Goal: Task Accomplishment & Management: Complete application form

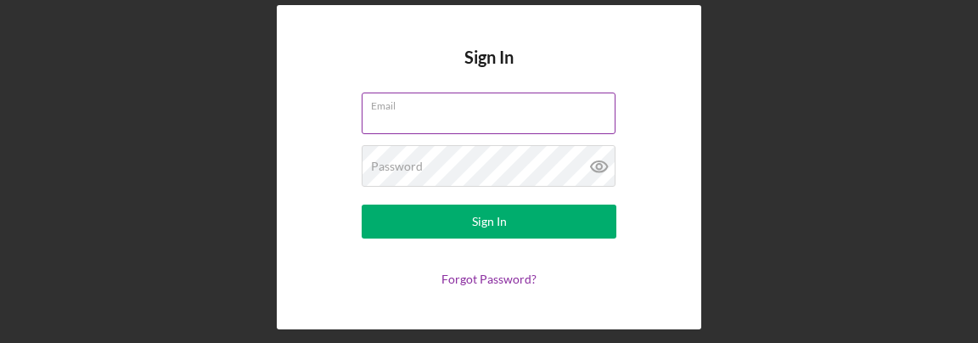
click at [432, 107] on div "Email" at bounding box center [489, 114] width 255 height 42
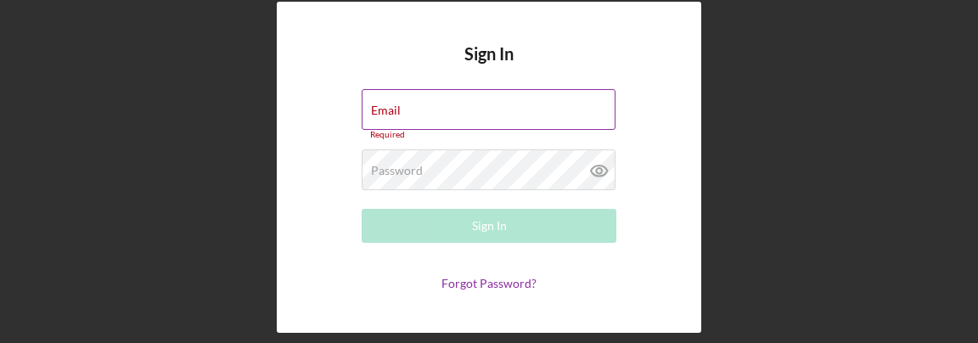
click at [432, 107] on div "Email Required" at bounding box center [489, 114] width 255 height 51
click at [457, 109] on input "Email" at bounding box center [489, 109] width 254 height 41
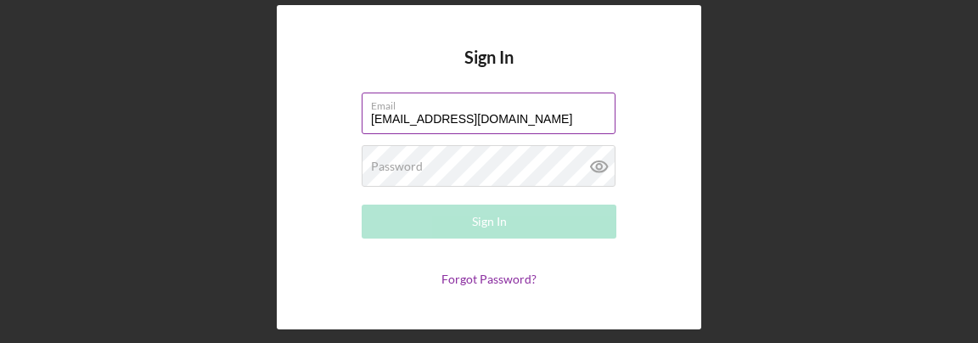
type input "[EMAIL_ADDRESS][DOMAIN_NAME]"
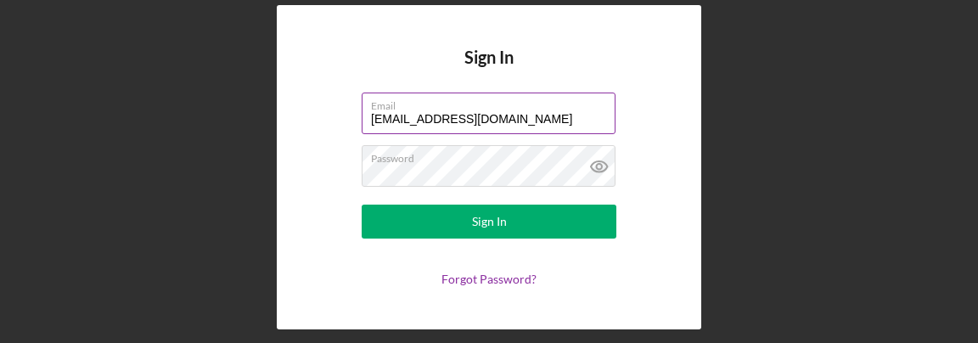
click at [457, 109] on label "Email" at bounding box center [493, 102] width 245 height 19
click at [457, 109] on input "[EMAIL_ADDRESS][DOMAIN_NAME]" at bounding box center [489, 113] width 254 height 41
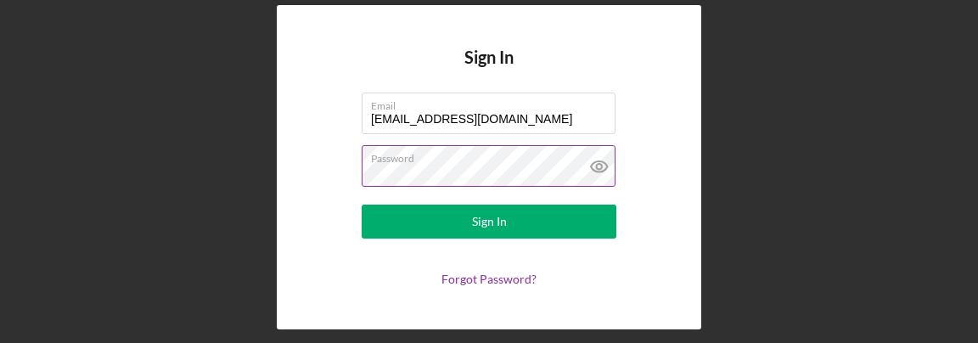
click at [601, 165] on icon at bounding box center [598, 166] width 5 height 5
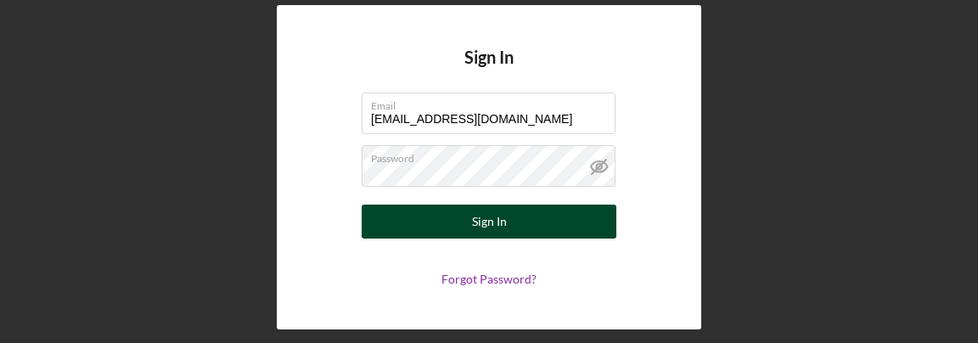
click at [481, 219] on div "Sign In" at bounding box center [489, 222] width 35 height 34
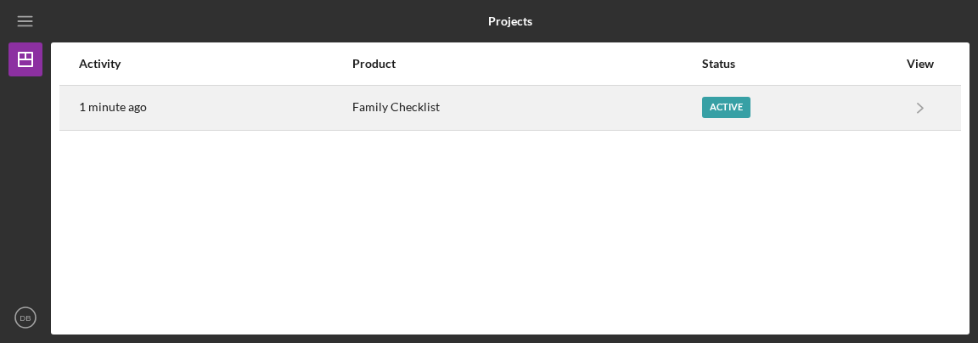
click at [723, 102] on div "Active" at bounding box center [726, 107] width 48 height 21
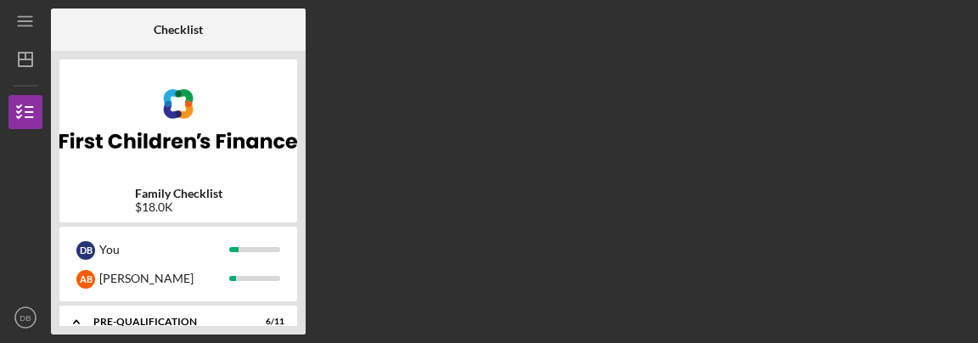
click at [412, 183] on div "Checklist Family Checklist $18.0K D B You [PERSON_NAME] Icon/Expander Pre-Quali…" at bounding box center [510, 171] width 919 height 326
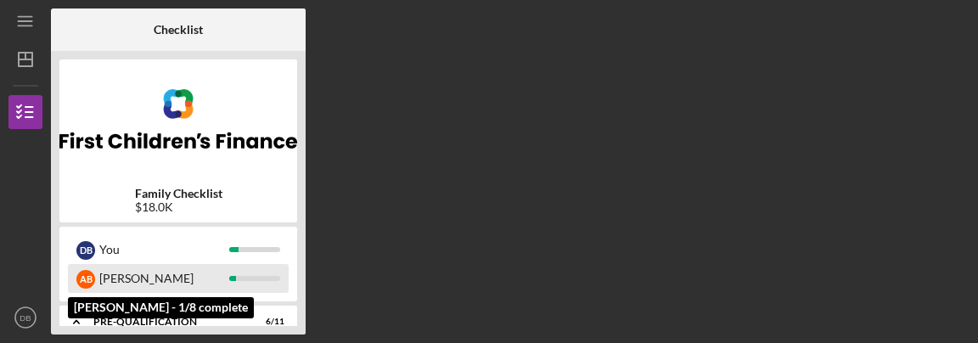
click at [200, 281] on div "[PERSON_NAME]" at bounding box center [164, 278] width 130 height 29
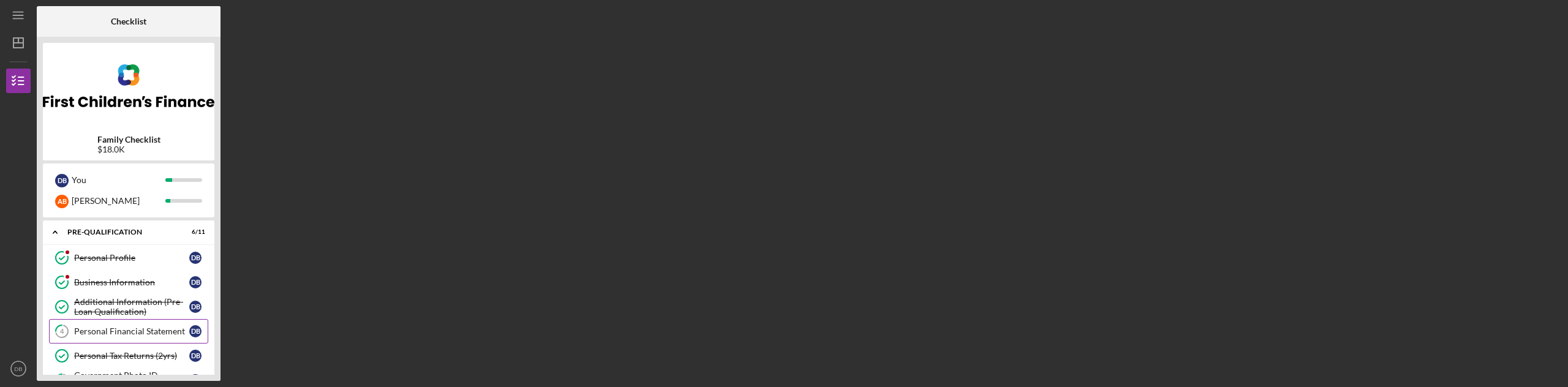
click at [128, 246] on div "Personal Financial Statement" at bounding box center [132, 332] width 115 height 10
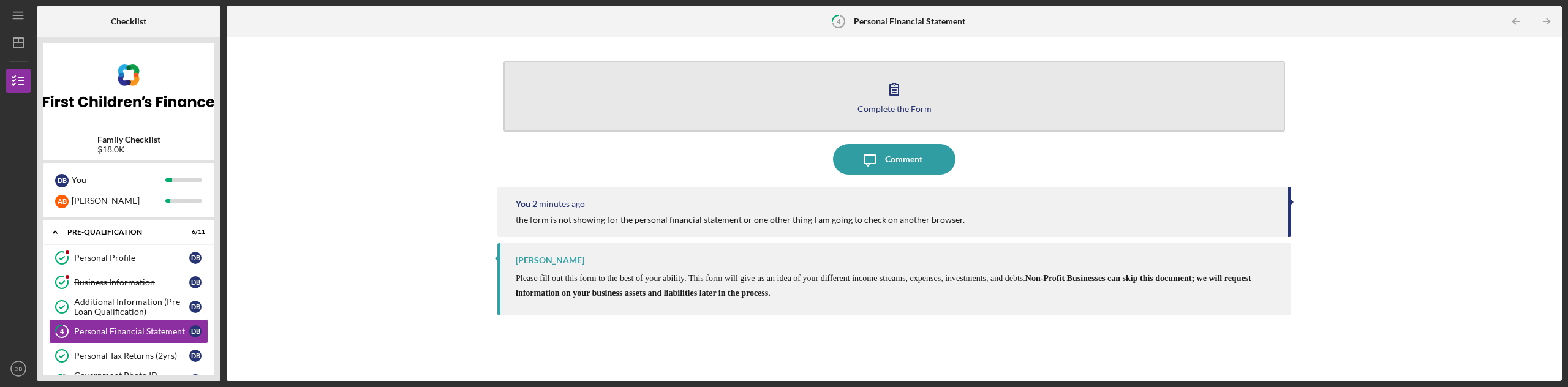
click at [705, 104] on div "Complete the Form" at bounding box center [895, 108] width 74 height 9
